Goal: Information Seeking & Learning: Learn about a topic

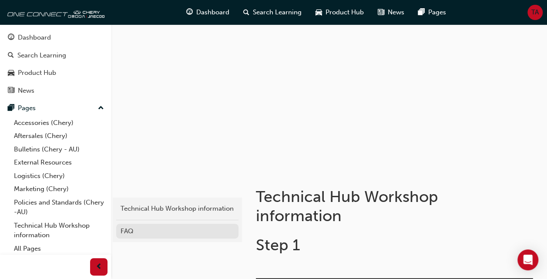
click at [129, 230] on div "FAQ" at bounding box center [178, 231] width 114 height 10
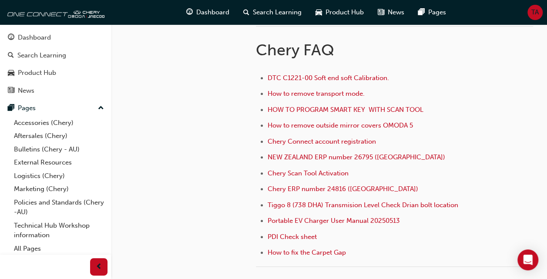
scroll to position [232, 0]
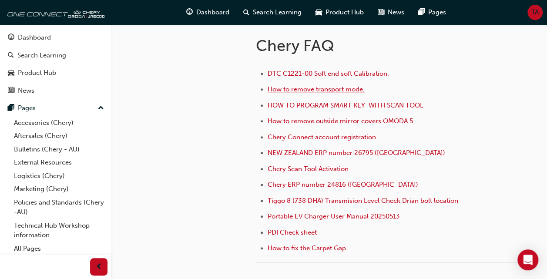
click at [342, 86] on span "How to remove transport mode." at bounding box center [316, 89] width 97 height 8
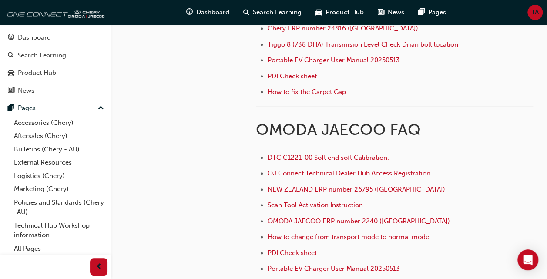
scroll to position [412, 0]
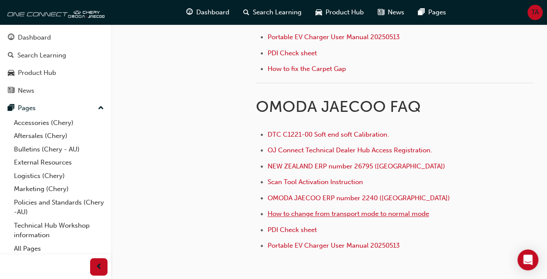
click at [414, 210] on span "How to change from transport mode to normal mode" at bounding box center [348, 214] width 161 height 8
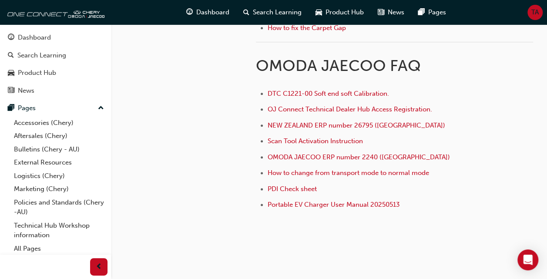
scroll to position [466, 0]
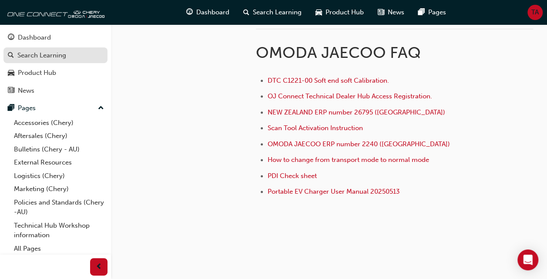
click at [46, 52] on div "Search Learning" at bounding box center [41, 55] width 49 height 10
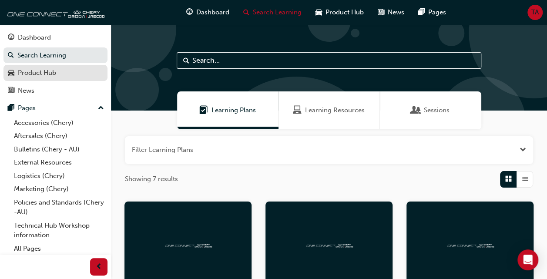
click at [26, 76] on div "Product Hub" at bounding box center [37, 73] width 38 height 10
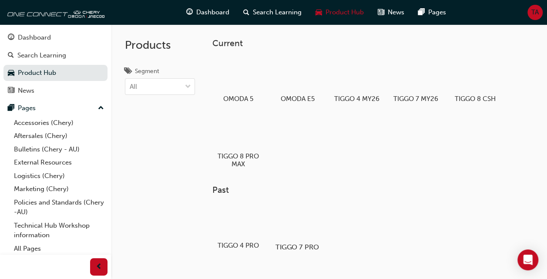
click at [292, 222] on div at bounding box center [297, 221] width 48 height 34
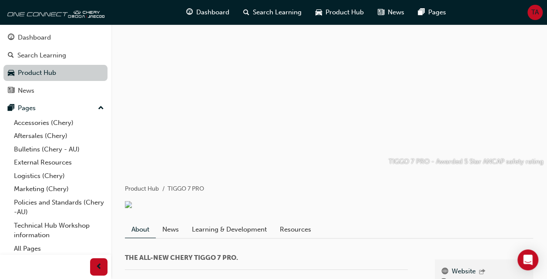
click at [40, 77] on link "Product Hub" at bounding box center [55, 73] width 104 height 16
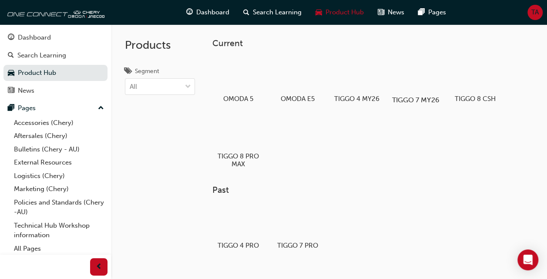
click at [417, 74] on div at bounding box center [416, 74] width 48 height 35
